Goal: Use online tool/utility

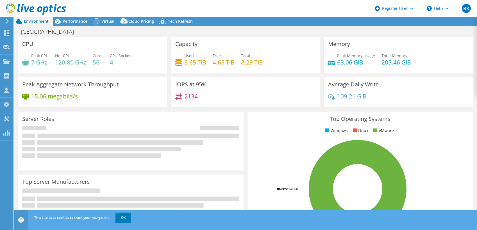
select select "USD"
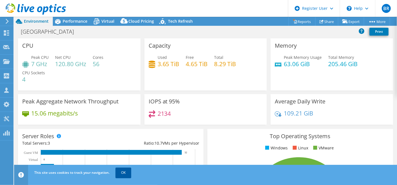
click at [124, 170] on link "OK" at bounding box center [123, 173] width 16 height 10
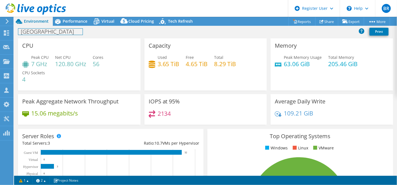
click at [72, 26] on div "Villa Park Public Library Print" at bounding box center [205, 32] width 383 height 13
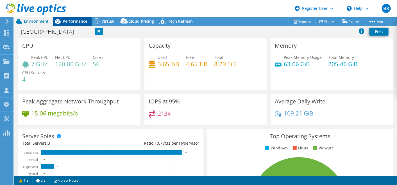
click at [71, 23] on span "Performance" at bounding box center [75, 21] width 25 height 5
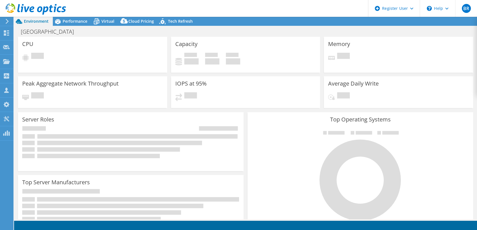
select select "USD"
